Goal: Transaction & Acquisition: Purchase product/service

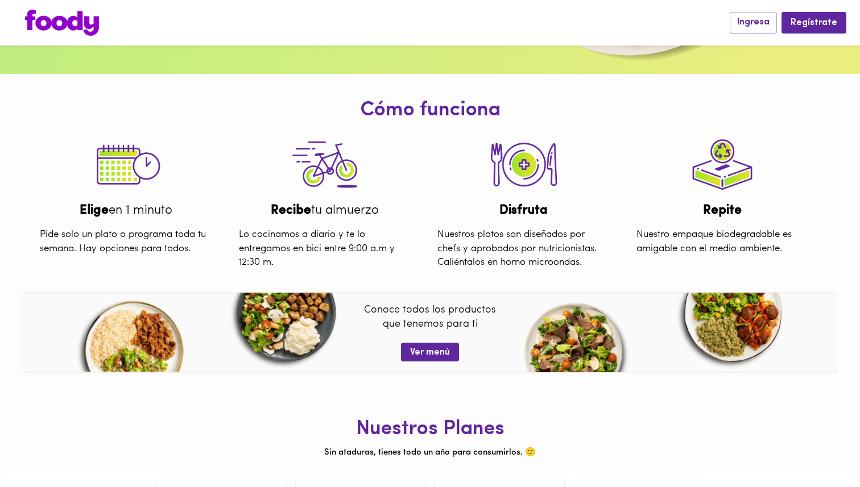
scroll to position [295, 0]
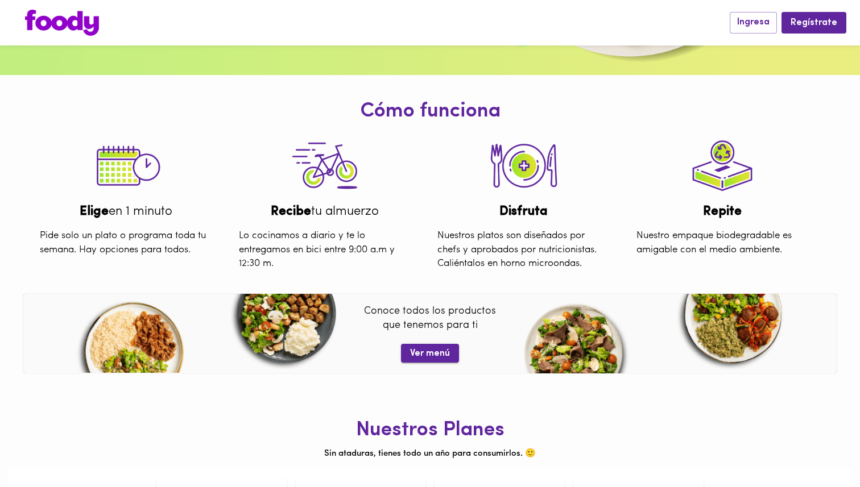
click at [442, 351] on span "Ver menú" at bounding box center [430, 353] width 40 height 11
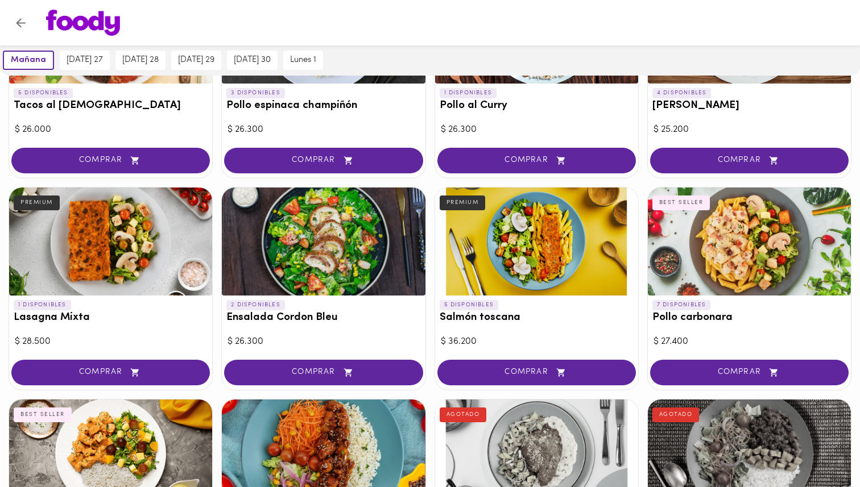
scroll to position [616, 0]
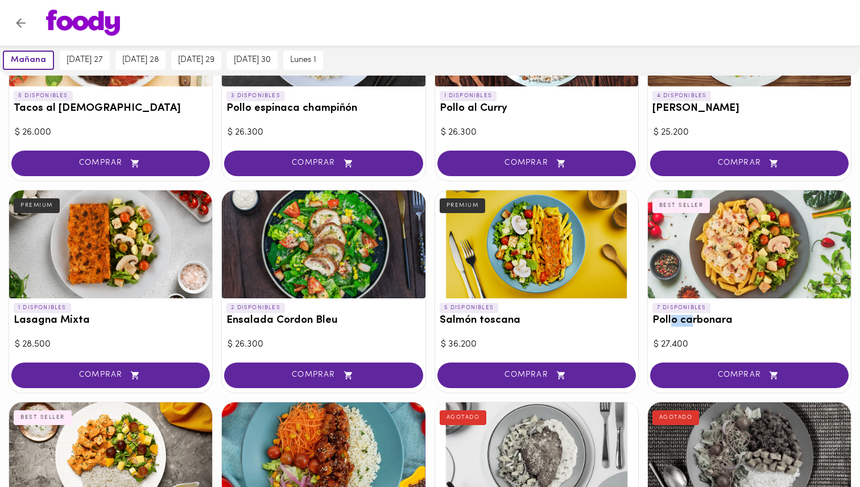
drag, startPoint x: 674, startPoint y: 321, endPoint x: 695, endPoint y: 343, distance: 30.6
click at [690, 323] on h3 "Pollo carbonara" at bounding box center [749, 321] width 194 height 12
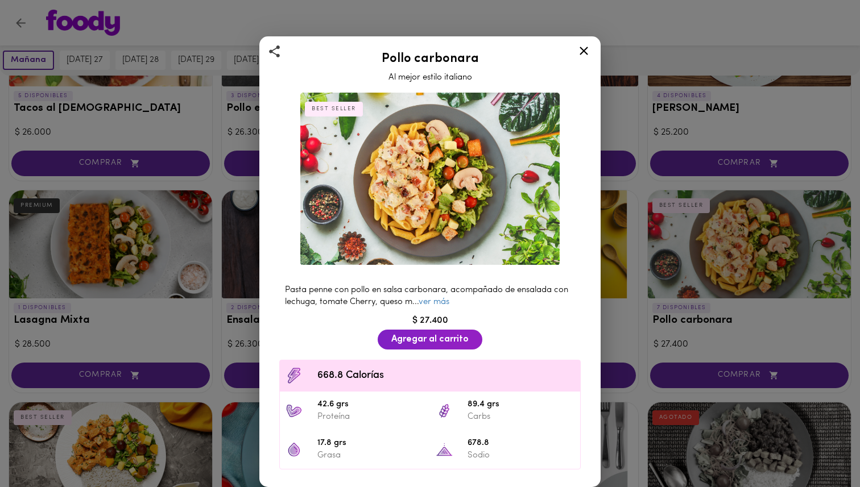
click at [700, 257] on div "Pollo carbonara Al mejor estilo italiano BEST SELLER Pasta penne con pollo en s…" at bounding box center [430, 243] width 860 height 487
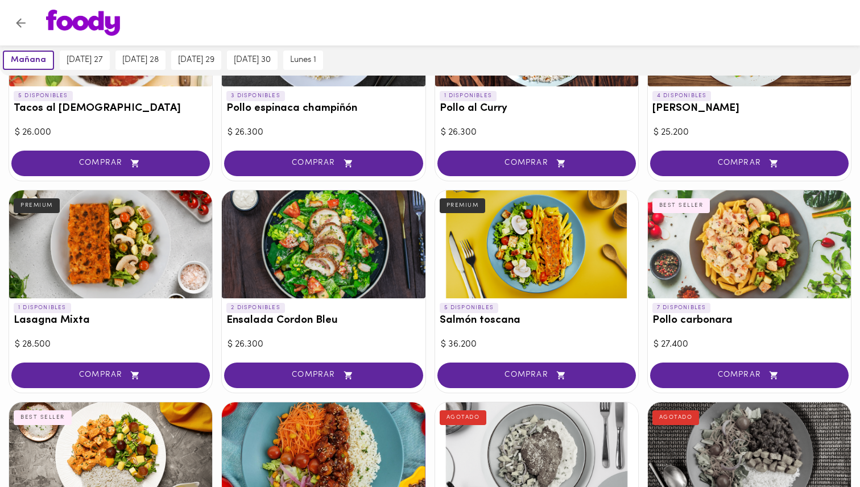
click at [561, 260] on div at bounding box center [536, 244] width 203 height 108
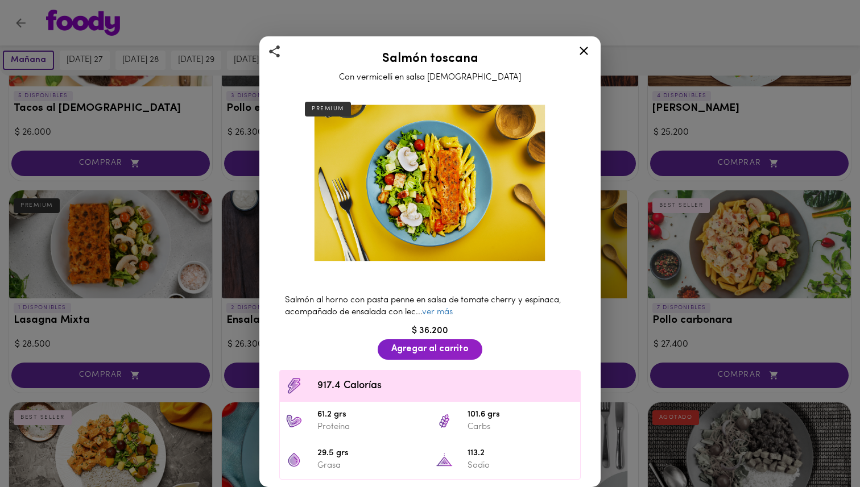
click at [586, 50] on icon at bounding box center [583, 51] width 14 height 14
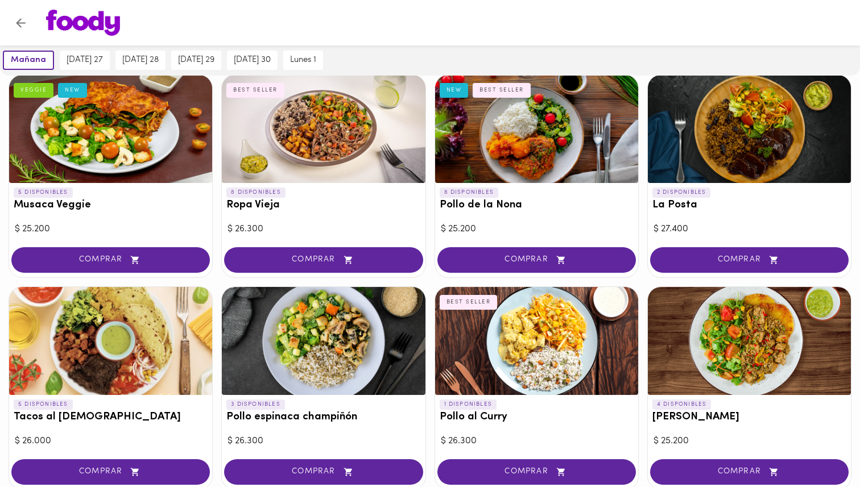
scroll to position [308, 0]
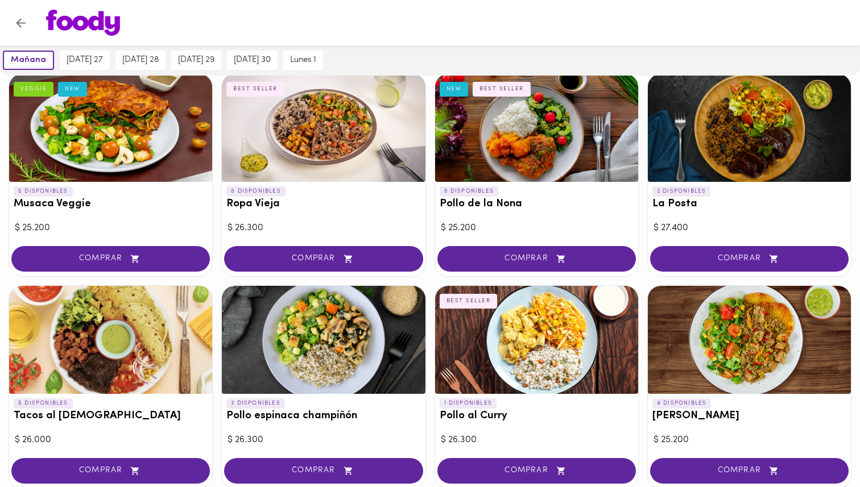
click at [72, 378] on div at bounding box center [110, 340] width 203 height 108
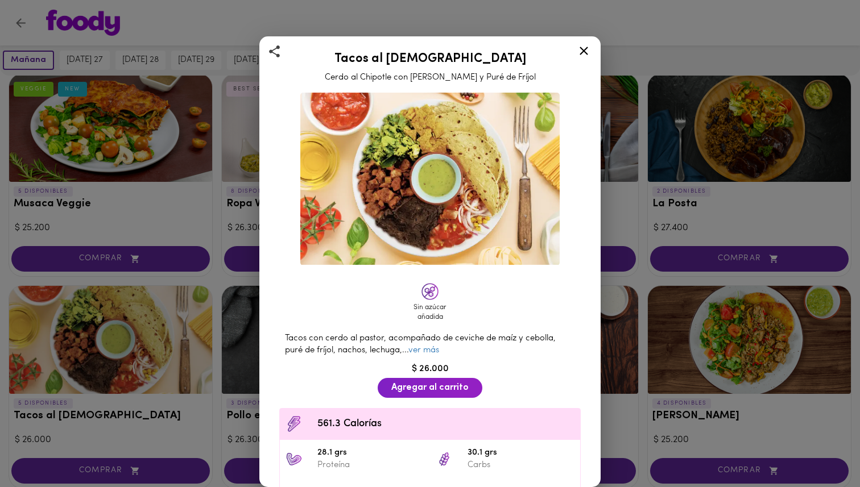
click at [680, 298] on div "Tacos al Pastor Cerdo al Chipotle con Piña Asada y Puré de Fríjol Sin azúcar añ…" at bounding box center [430, 243] width 860 height 487
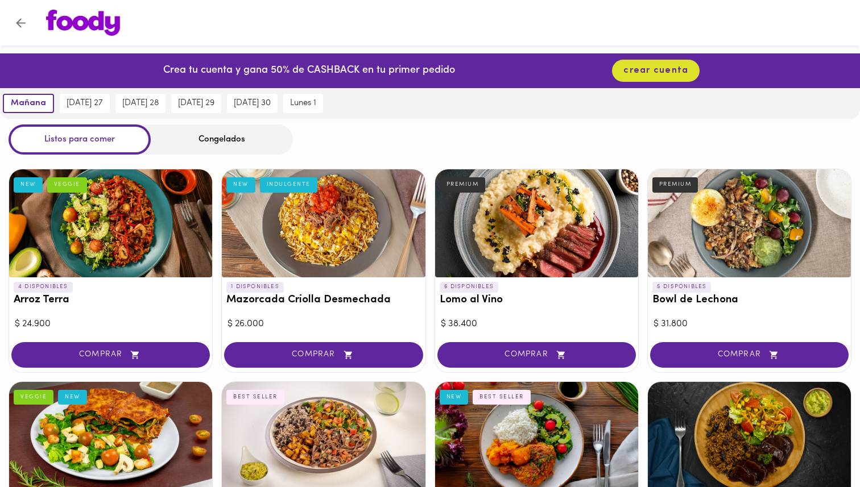
click at [64, 305] on h3 "Arroz Terra" at bounding box center [111, 300] width 194 height 12
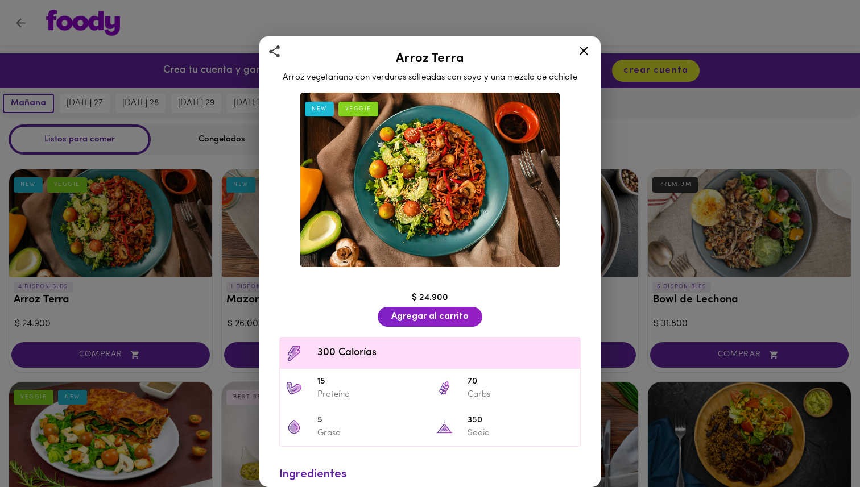
click at [742, 270] on div "Arroz Terra Arroz vegetariano con verduras salteadas con soya y una mezcla de a…" at bounding box center [430, 243] width 860 height 487
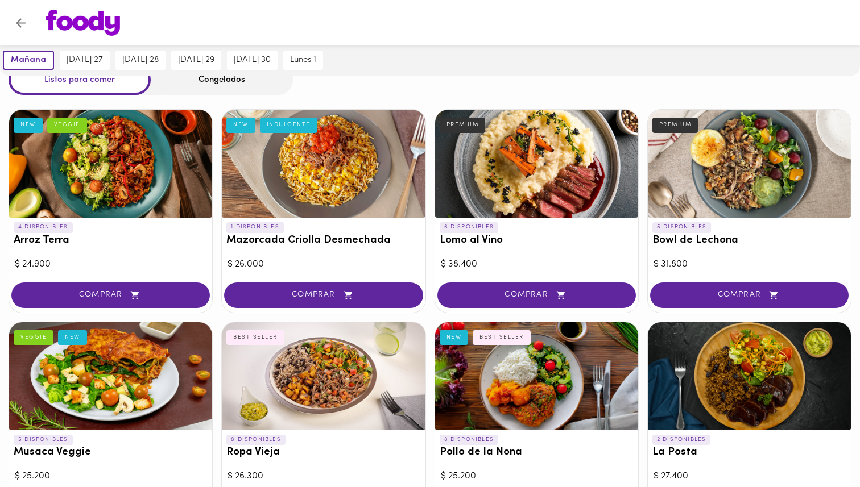
scroll to position [42, 0]
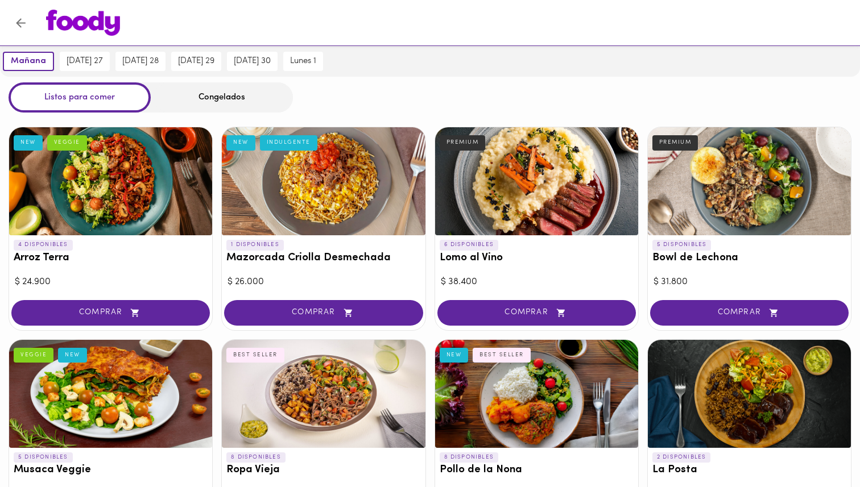
click at [482, 268] on div "6 DISPONIBLES Lomo al Vino PREMIUM" at bounding box center [536, 254] width 203 height 38
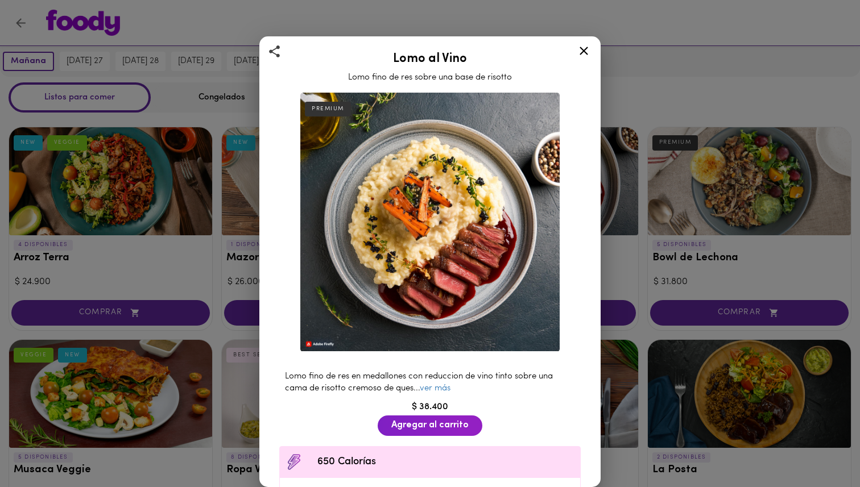
click at [581, 52] on icon at bounding box center [583, 51] width 14 height 14
